Goal: Task Accomplishment & Management: Manage account settings

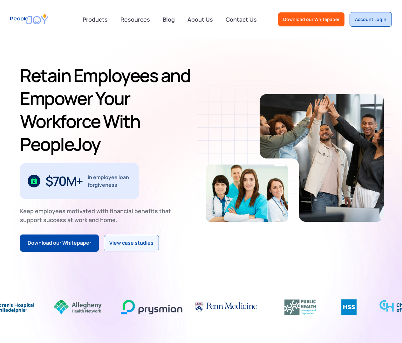
click at [360, 18] on div "Account Login" at bounding box center [370, 19] width 31 height 6
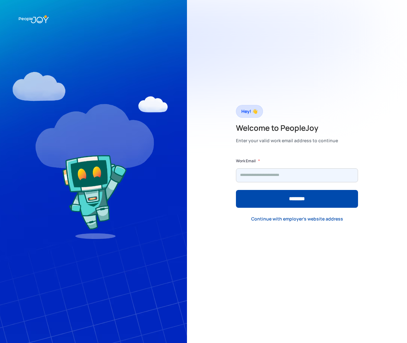
click at [287, 172] on input "Form" at bounding box center [297, 175] width 122 height 14
type input "**********"
click at [236, 190] on input "********" at bounding box center [297, 199] width 122 height 18
